Goal: Communication & Community: Participate in discussion

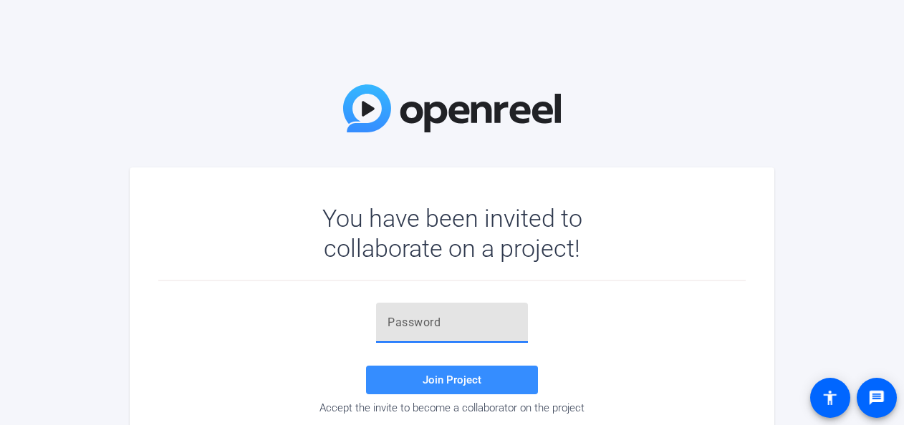
click at [424, 319] on input "text" at bounding box center [451, 322] width 129 height 17
paste input "L~.yLO"
type input "L~.yLO"
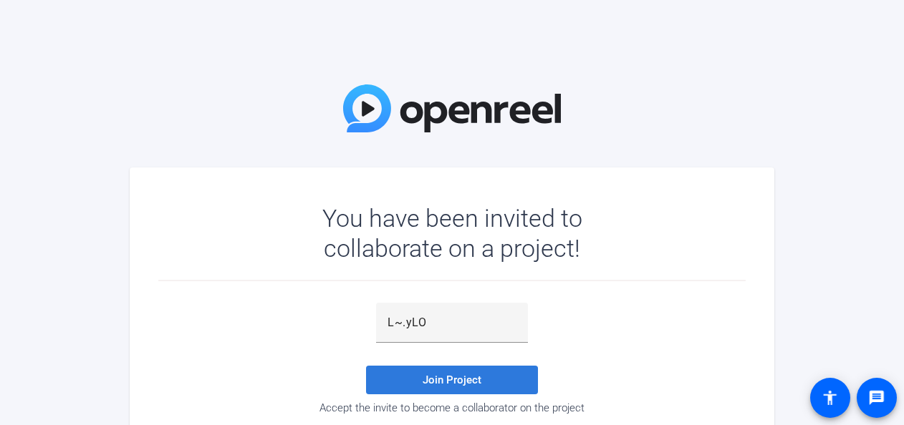
click at [444, 378] on span "Join Project" at bounding box center [452, 380] width 59 height 13
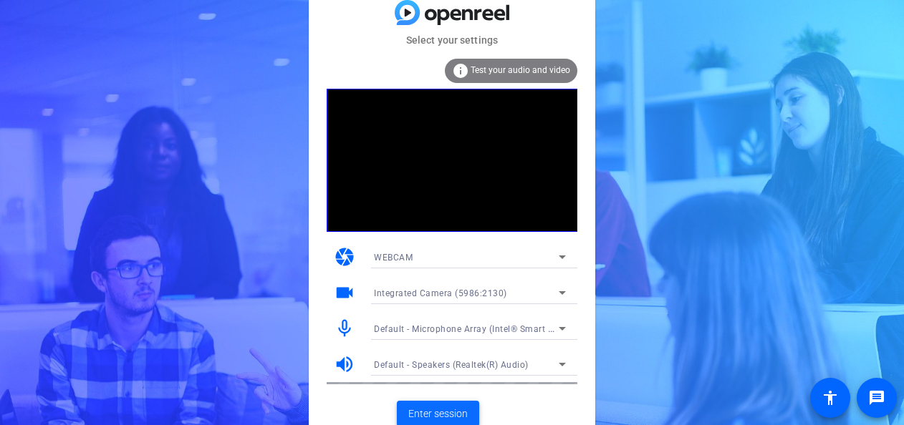
click at [435, 408] on span "Enter session" at bounding box center [437, 414] width 59 height 15
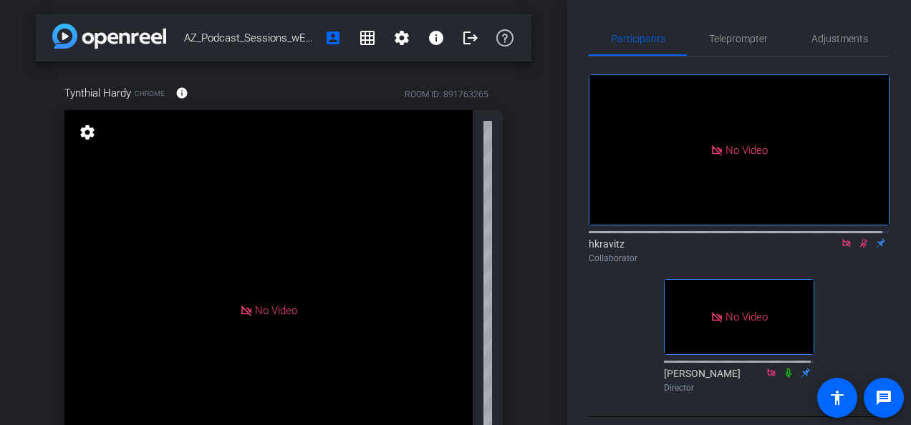
click at [858, 249] on icon at bounding box center [863, 243] width 11 height 10
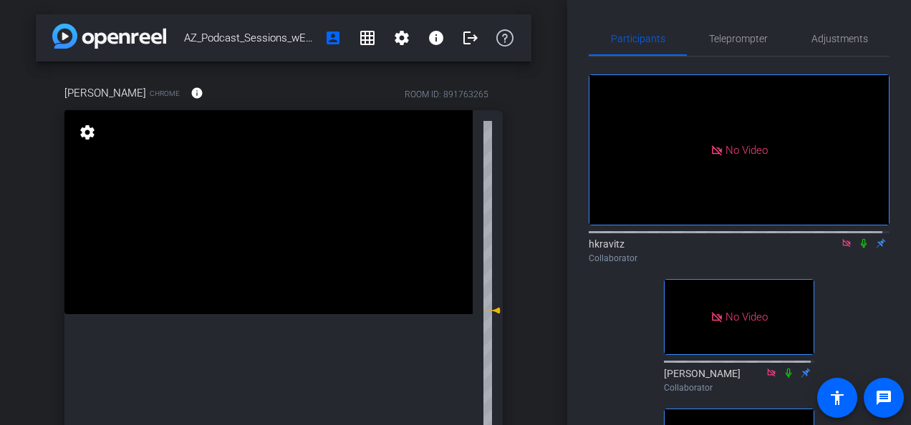
click at [861, 249] on icon at bounding box center [864, 243] width 6 height 9
click at [860, 249] on icon at bounding box center [864, 243] width 8 height 9
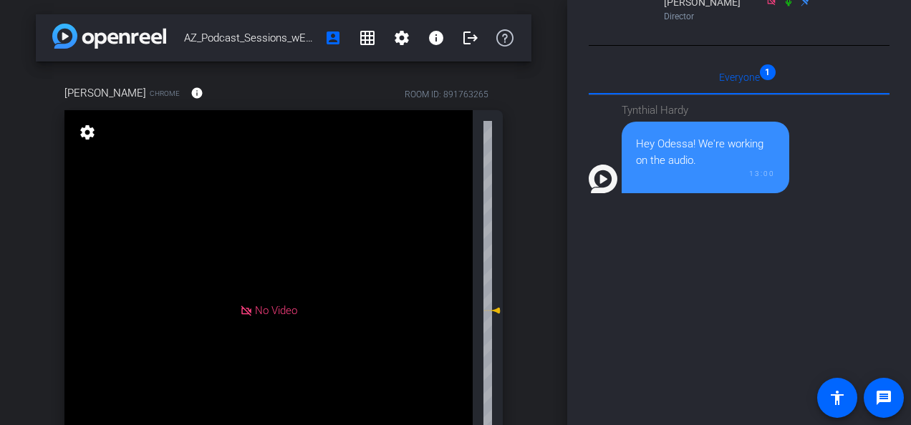
scroll to position [215, 0]
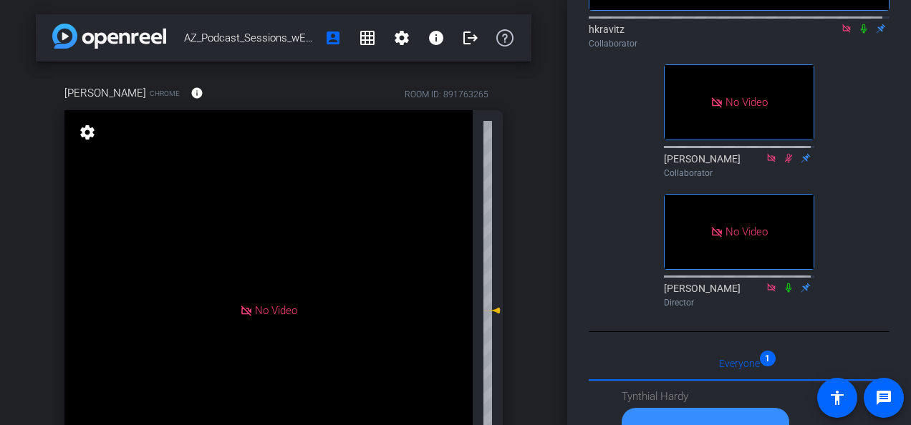
click at [783, 163] on icon at bounding box center [788, 158] width 11 height 10
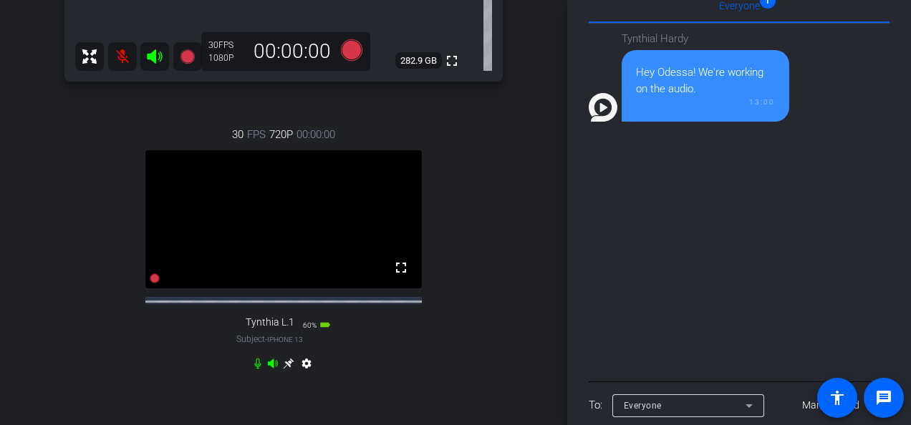
scroll to position [0, 0]
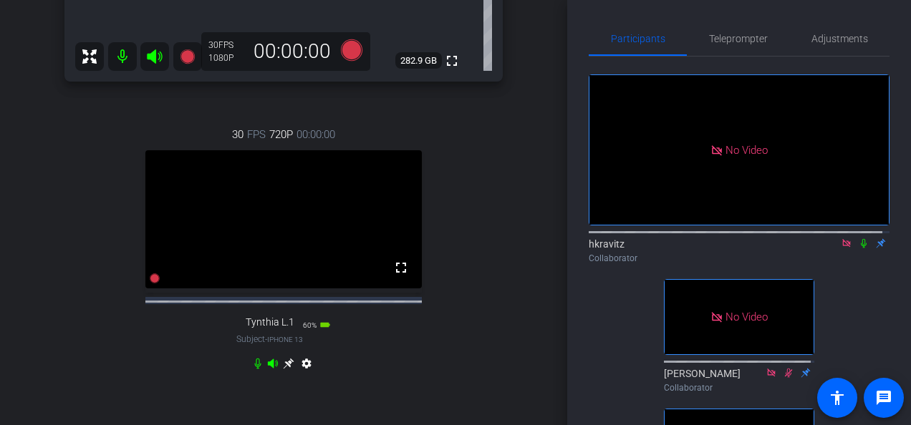
click at [858, 249] on icon at bounding box center [863, 243] width 11 height 10
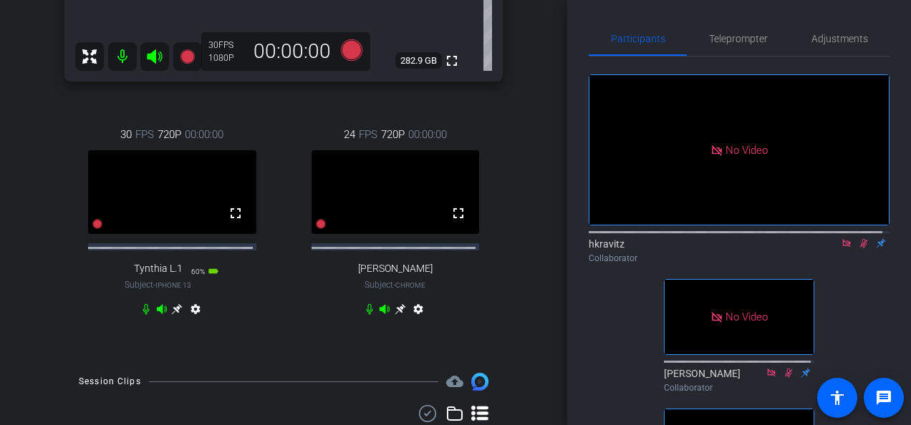
click at [860, 249] on icon at bounding box center [864, 243] width 8 height 9
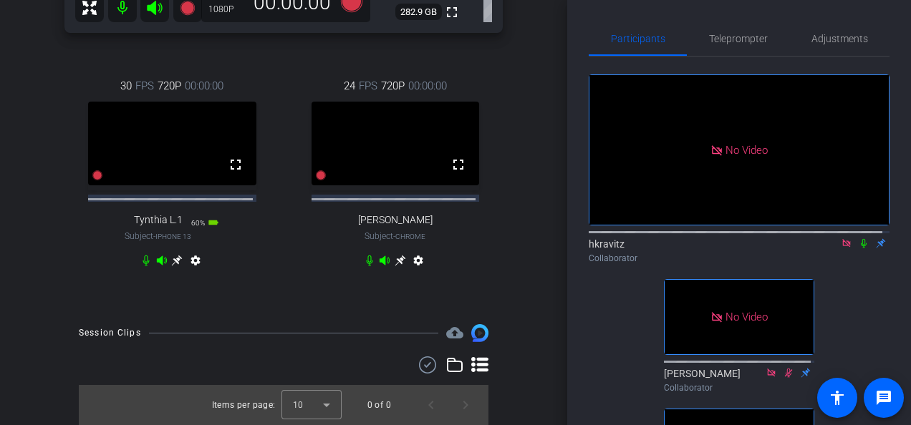
scroll to position [486, 0]
click at [861, 249] on icon at bounding box center [864, 243] width 6 height 9
click at [860, 249] on icon at bounding box center [864, 243] width 8 height 9
click at [858, 249] on icon at bounding box center [863, 243] width 11 height 10
click at [860, 249] on icon at bounding box center [864, 243] width 8 height 9
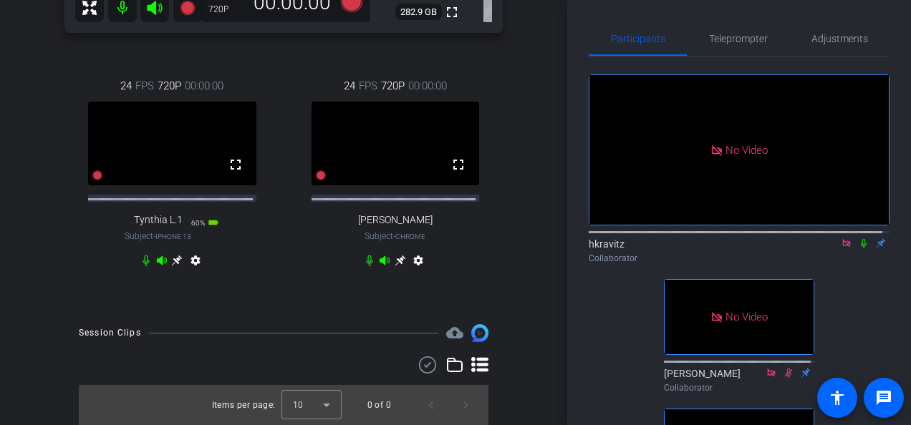
click at [861, 249] on icon at bounding box center [864, 243] width 6 height 9
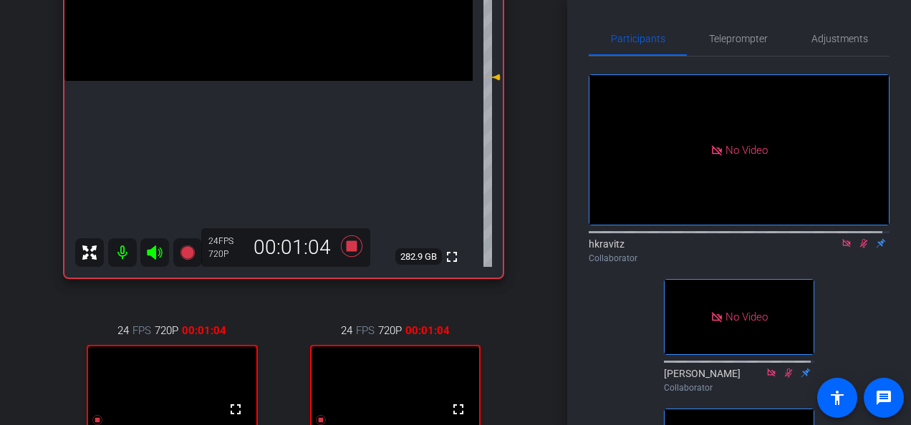
scroll to position [286, 0]
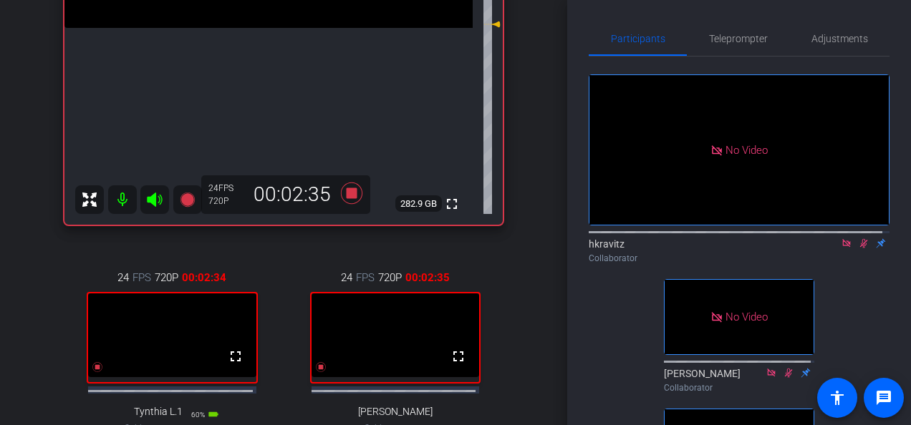
click at [227, 251] on div "24 FPS 720P 00:02:34 fullscreen Tynthia L.1 Subject - iPhone 13 60% battery_std…" at bounding box center [172, 366] width 216 height 241
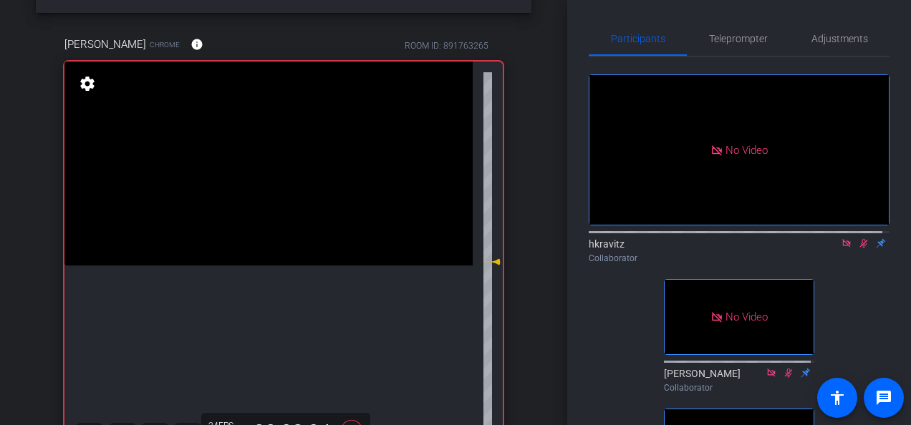
scroll to position [72, 0]
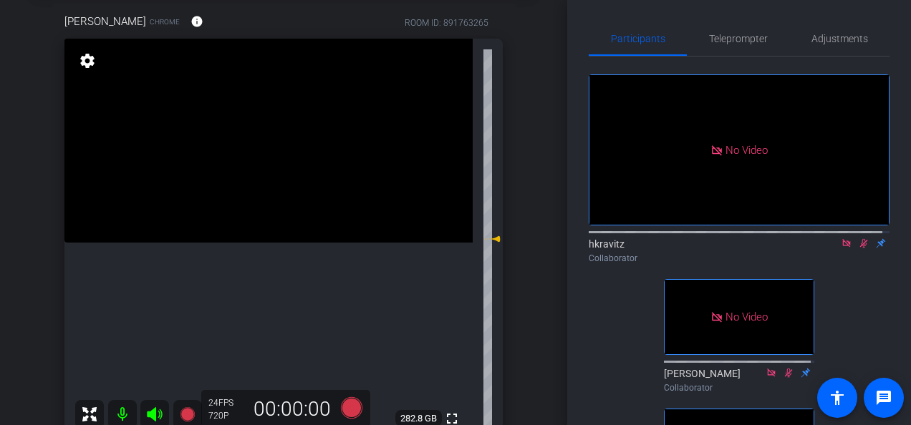
click at [858, 249] on icon at bounding box center [863, 243] width 11 height 10
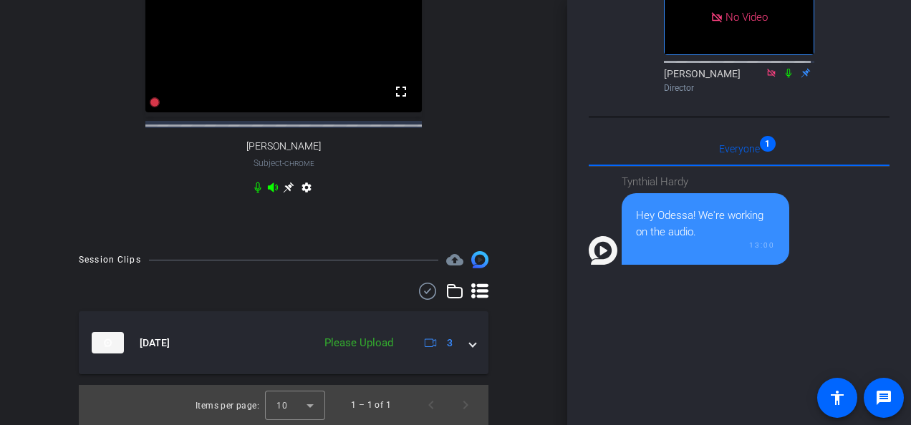
scroll to position [0, 0]
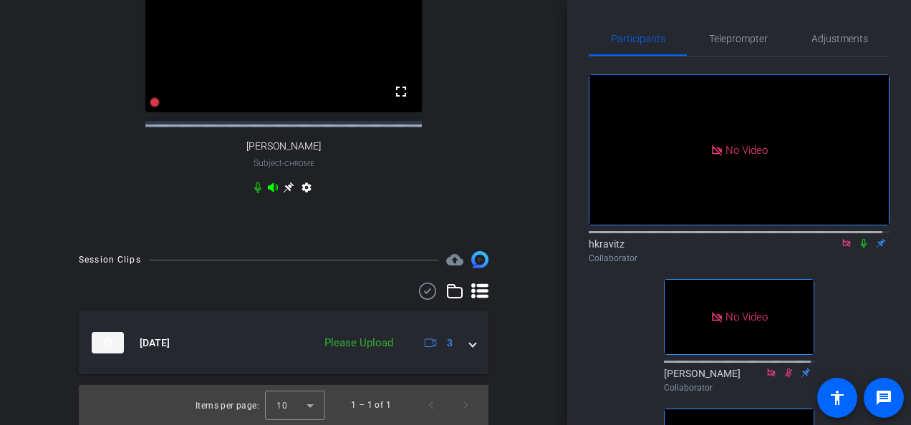
click at [859, 249] on icon at bounding box center [863, 243] width 11 height 10
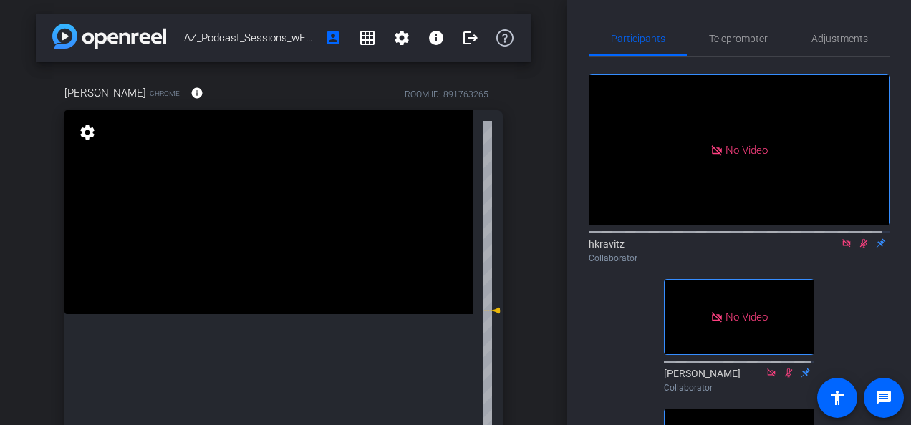
click at [860, 249] on icon at bounding box center [864, 243] width 8 height 9
click at [861, 249] on icon at bounding box center [864, 243] width 6 height 9
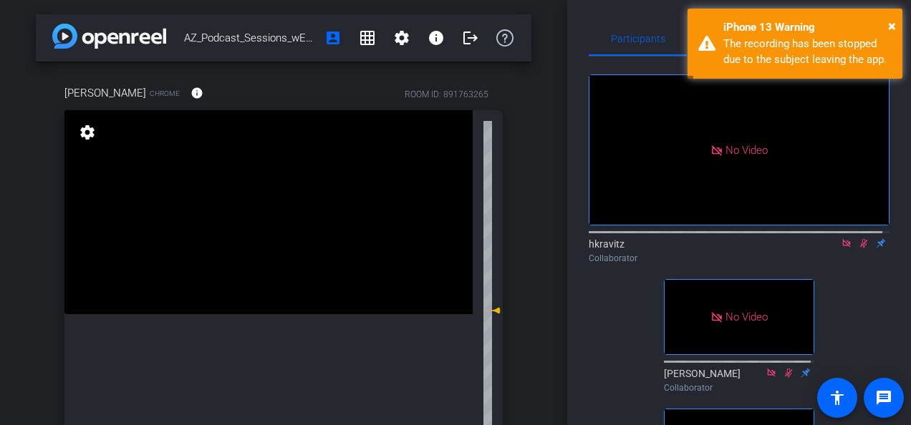
click at [300, 73] on div "[PERSON_NAME] Chrome info ROOM ID: 891763265 fullscreen settings 281.7 GB 24 FP…" at bounding box center [284, 425] width 496 height 727
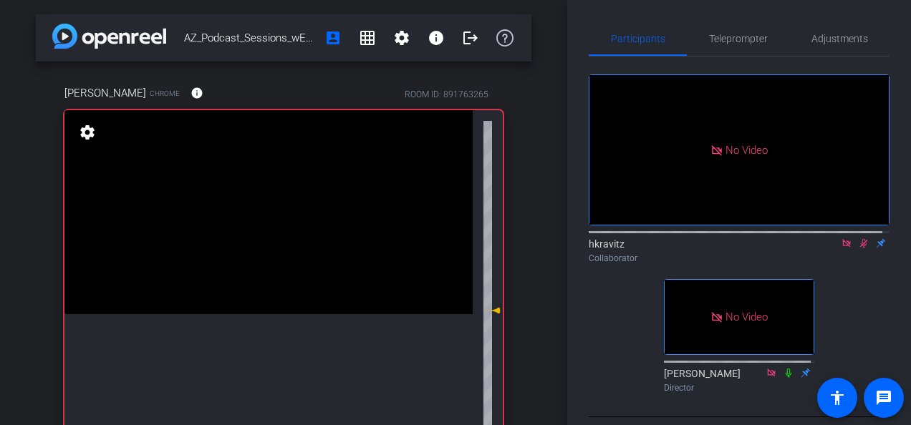
click at [858, 249] on icon at bounding box center [863, 243] width 11 height 10
click at [861, 249] on icon at bounding box center [864, 243] width 6 height 9
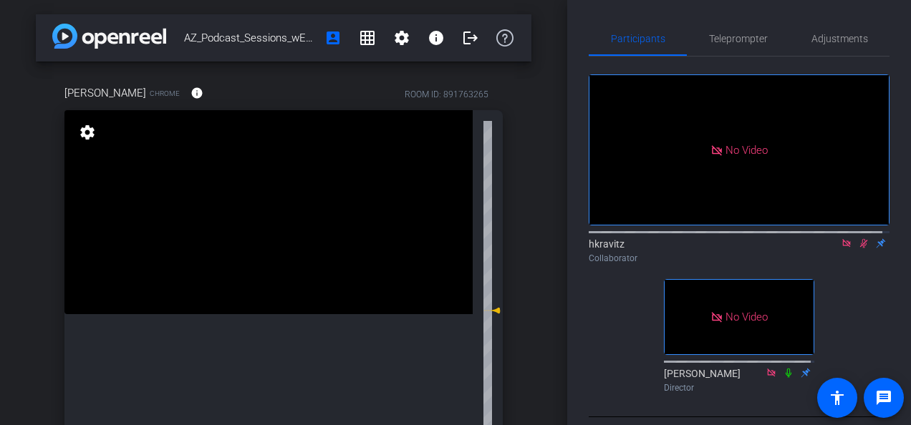
click at [858, 249] on icon at bounding box center [863, 243] width 11 height 10
click at [861, 249] on icon at bounding box center [863, 243] width 11 height 10
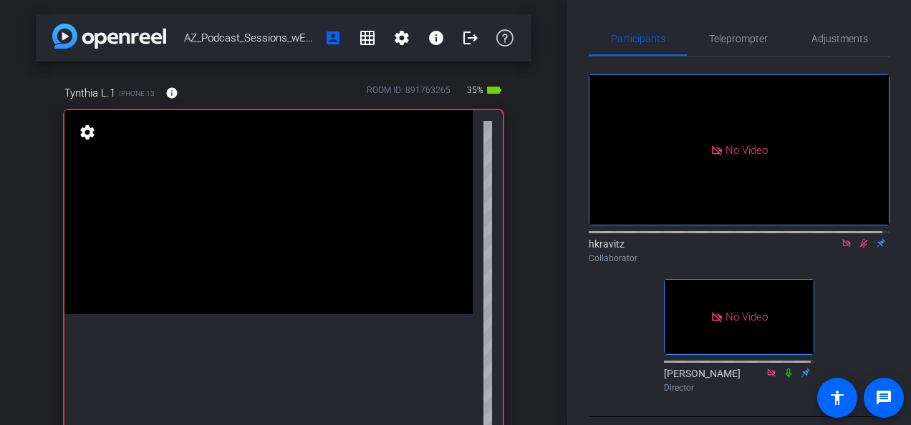
click at [860, 249] on icon at bounding box center [864, 243] width 8 height 9
click at [858, 249] on icon at bounding box center [863, 243] width 11 height 10
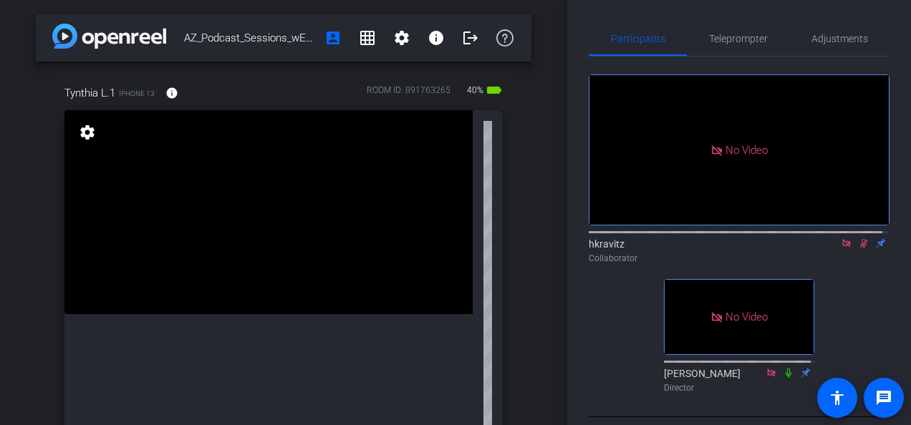
click at [859, 249] on icon at bounding box center [863, 243] width 11 height 10
